Goal: Check status: Check status

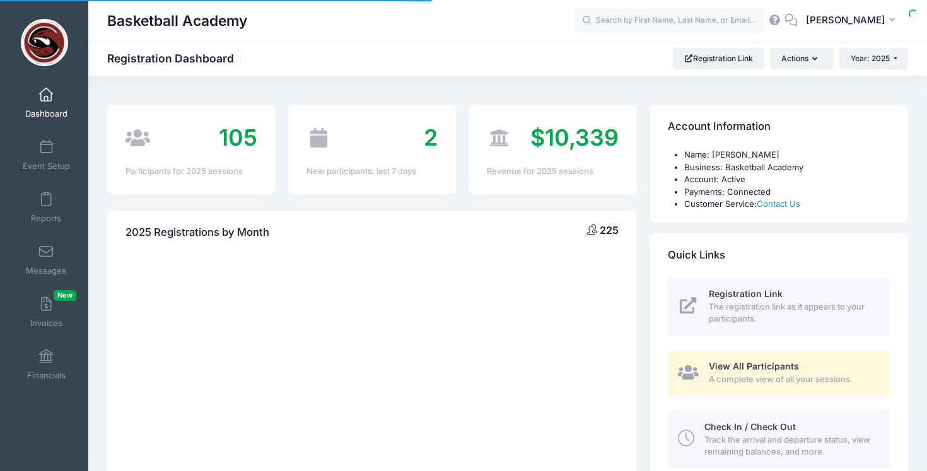
select select
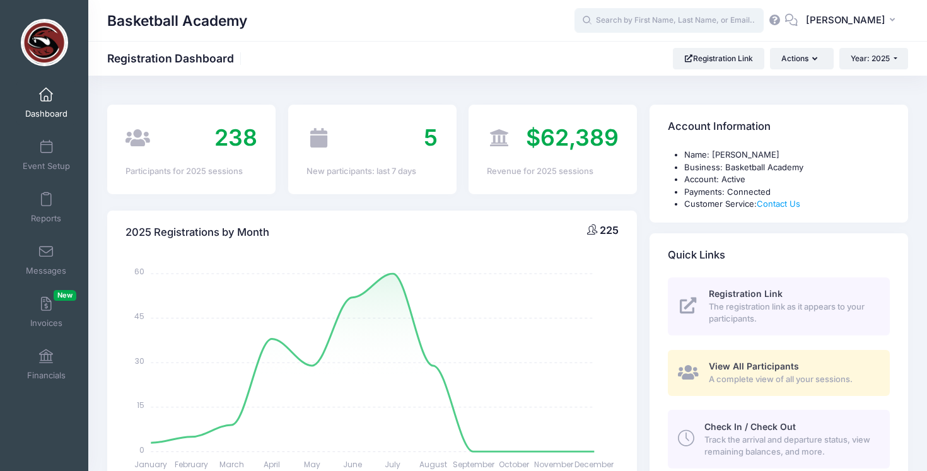
click at [645, 23] on input "text" at bounding box center [668, 20] width 189 height 25
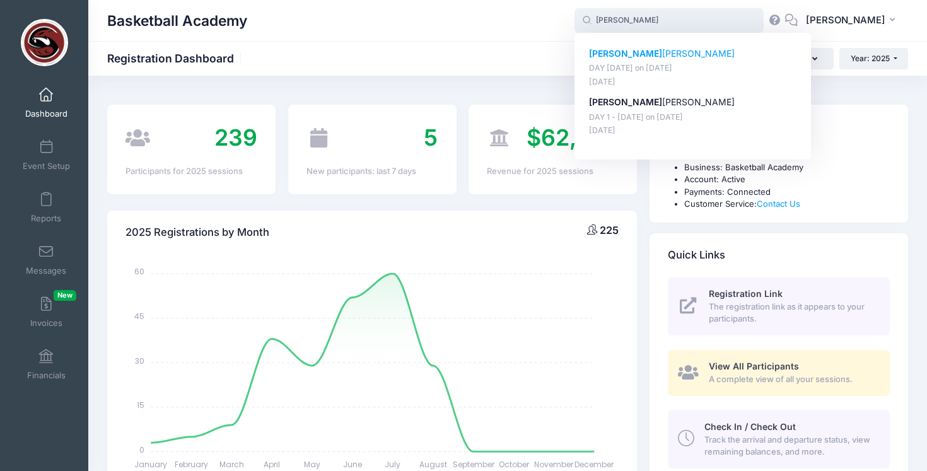
click at [651, 53] on p "[PERSON_NAME] [PERSON_NAME]" at bounding box center [693, 53] width 208 height 13
type input "[PERSON_NAME] [PERSON_NAME] (DAY [DATE], [DATE])"
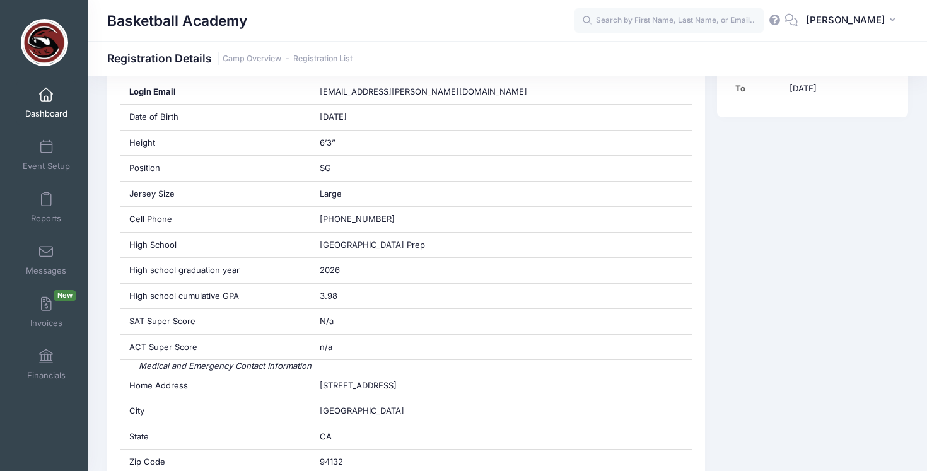
scroll to position [340, 0]
